Goal: Find specific page/section: Find specific page/section

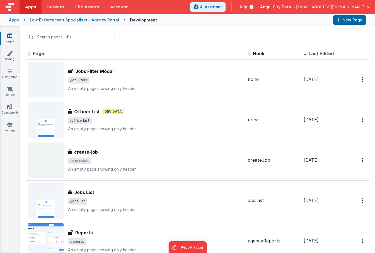
click at [16, 19] on div "Apps" at bounding box center [14, 20] width 10 height 6
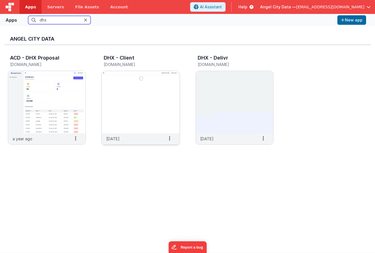
type input "dhx"
click at [110, 102] on img at bounding box center [140, 102] width 77 height 62
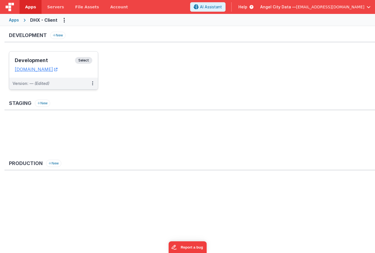
click at [51, 58] on h3 "Development" at bounding box center [45, 61] width 60 height 6
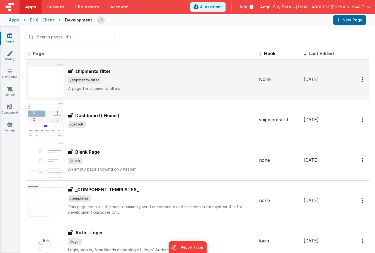
click at [93, 72] on h3 "shipments filter" at bounding box center [92, 71] width 35 height 7
